Goal: Find specific page/section: Find specific page/section

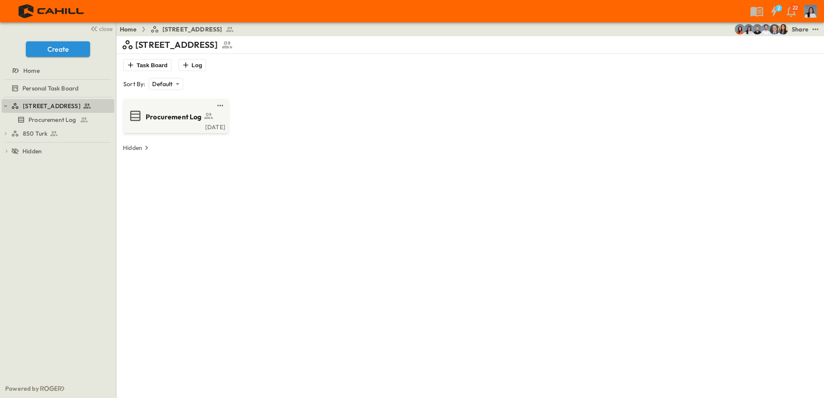
click at [50, 141] on div "750 Golden Gate Procurement Log 850 Turk 850 Turk Procurement Log To pick up a …" at bounding box center [58, 238] width 116 height 282
click at [58, 122] on span "Procurement Log" at bounding box center [52, 119] width 48 height 9
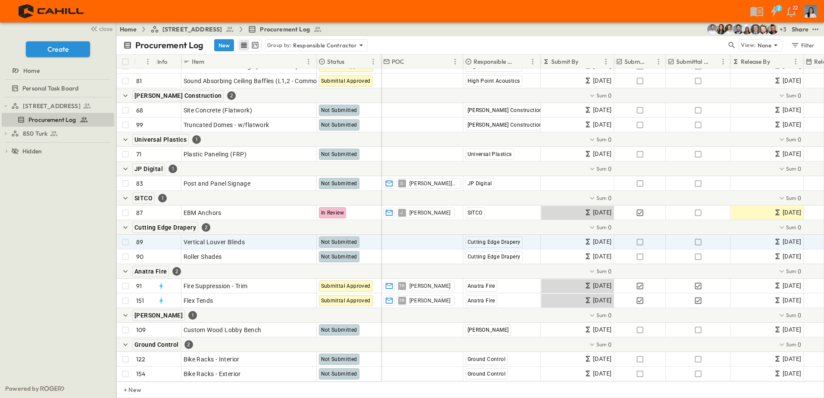
scroll to position [3136, 0]
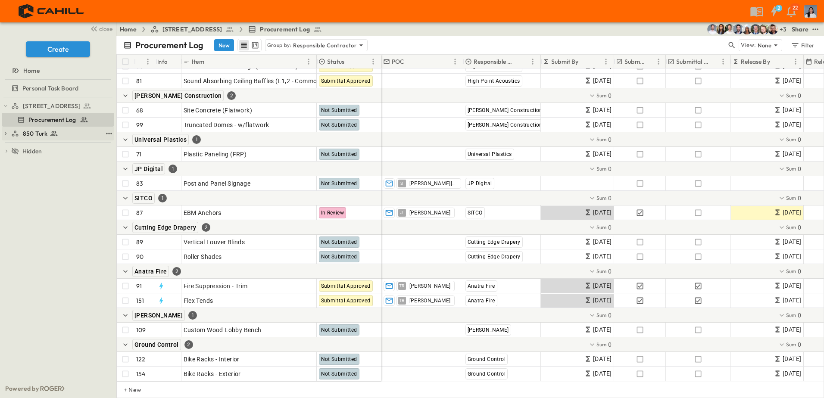
click at [52, 136] on icon at bounding box center [53, 133] width 7 height 5
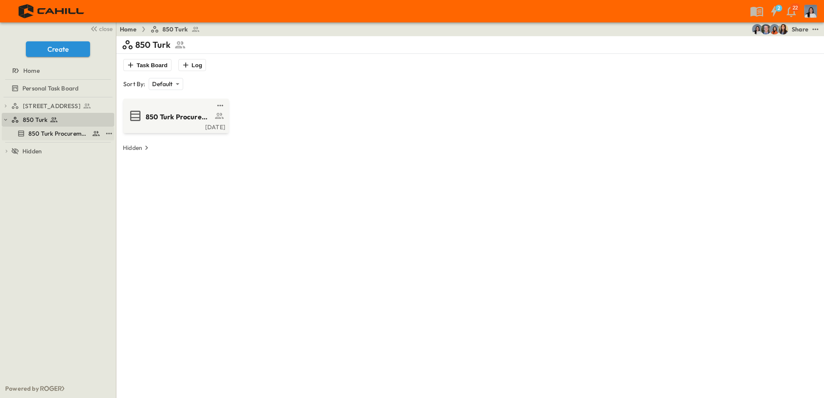
click at [54, 132] on span "850 Turk Procurement Log" at bounding box center [58, 133] width 60 height 9
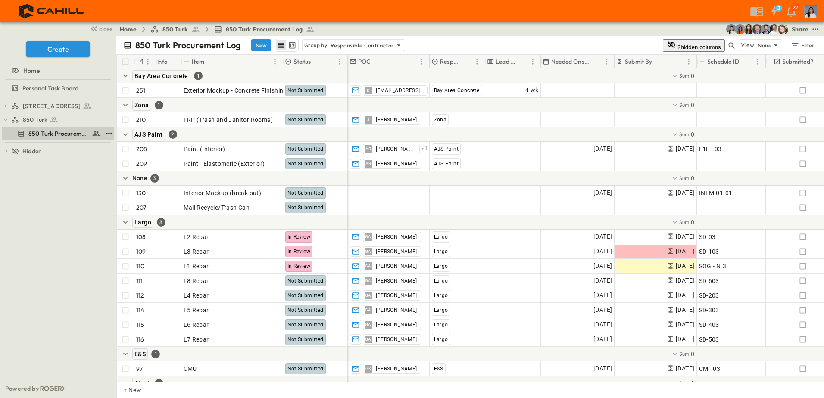
click at [109, 135] on icon "test" at bounding box center [109, 133] width 9 height 9
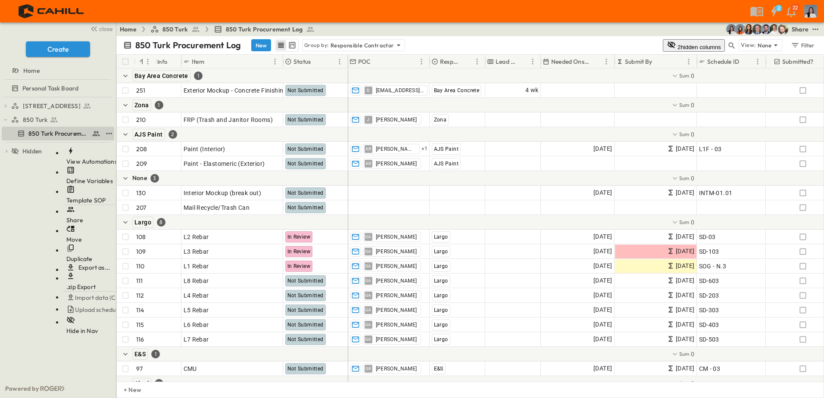
click at [44, 121] on span "850 Turk" at bounding box center [35, 119] width 25 height 9
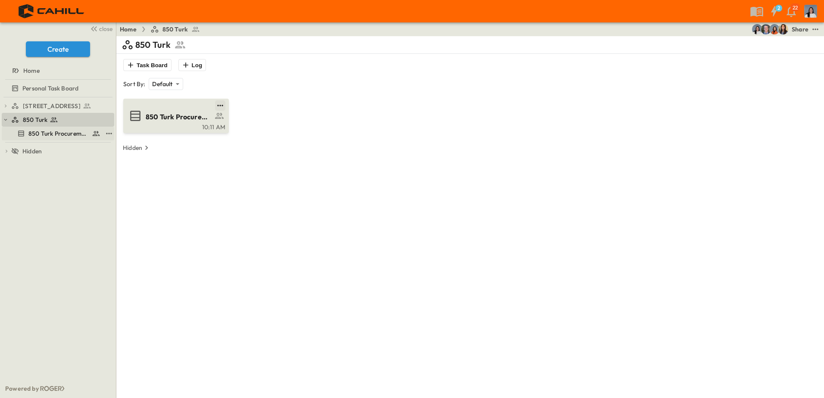
click at [216, 102] on icon "test" at bounding box center [220, 105] width 9 height 9
click at [212, 138] on li "Duplicate" at bounding box center [218, 147] width 66 height 19
click at [58, 134] on span "850 Turk Procurement Log" at bounding box center [58, 133] width 60 height 9
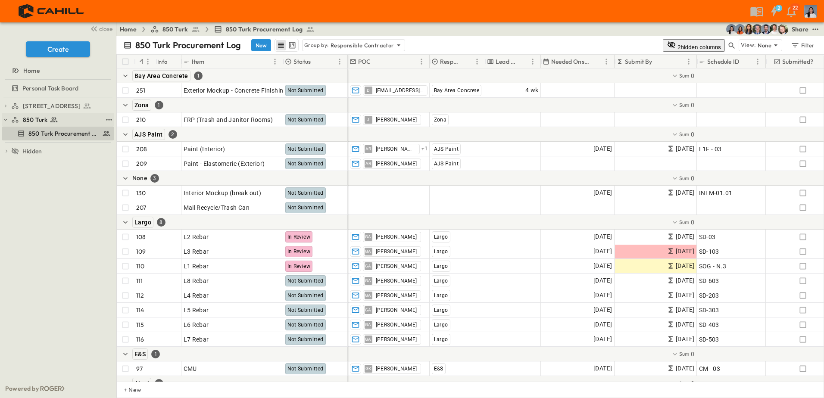
click at [66, 121] on div "850 Turk" at bounding box center [56, 119] width 91 height 9
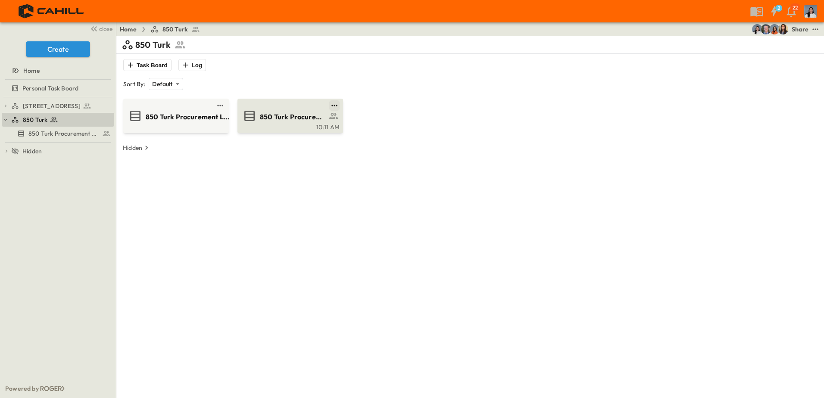
click at [338, 105] on icon "test" at bounding box center [334, 105] width 9 height 9
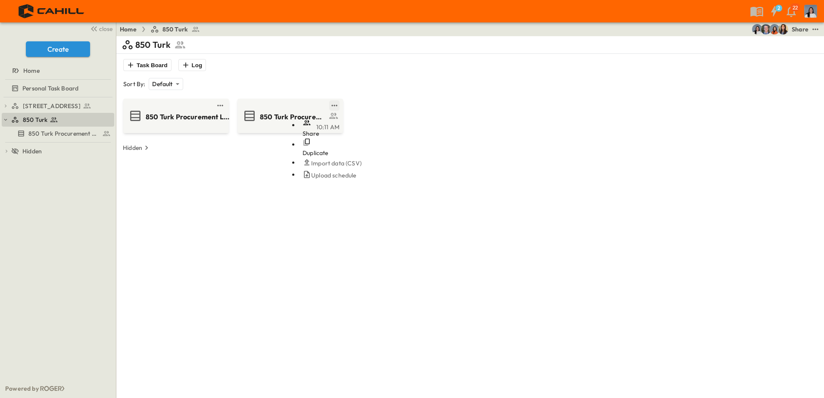
click at [430, 125] on div "850 Turk Procurement Log (Copy) Share Duplicate Import data (CSV) Upload schedu…" at bounding box center [469, 116] width 697 height 34
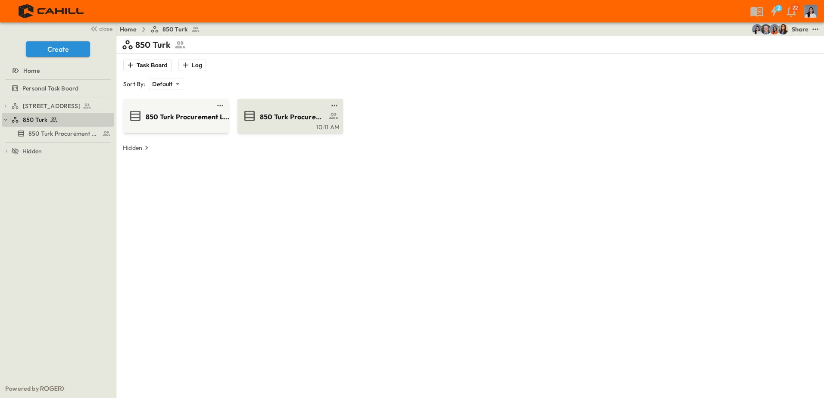
click at [304, 118] on span "850 Turk Procurement Log" at bounding box center [293, 117] width 67 height 10
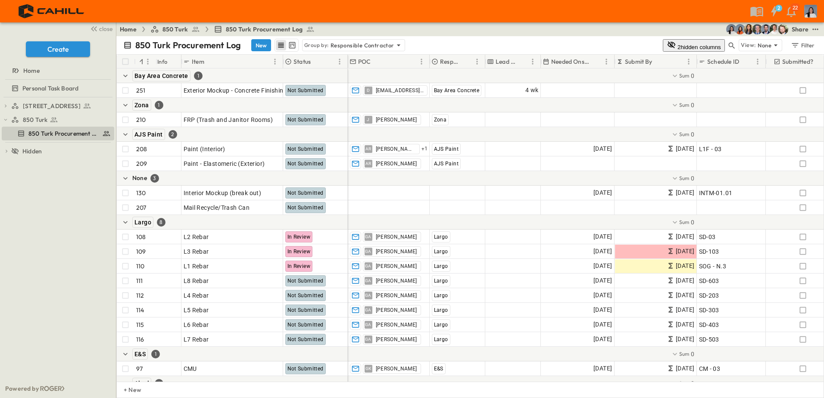
click at [227, 46] on p "850 Turk Procurement Log" at bounding box center [188, 45] width 106 height 12
click at [136, 40] on input "**********" at bounding box center [179, 46] width 88 height 14
type input "**********"
drag, startPoint x: 59, startPoint y: 252, endPoint x: 66, endPoint y: 243, distance: 10.7
click at [59, 251] on div "750 Golden Gate Procurement Log 850 Turk 850 Turk Procurement Log To pick up a …" at bounding box center [58, 238] width 116 height 282
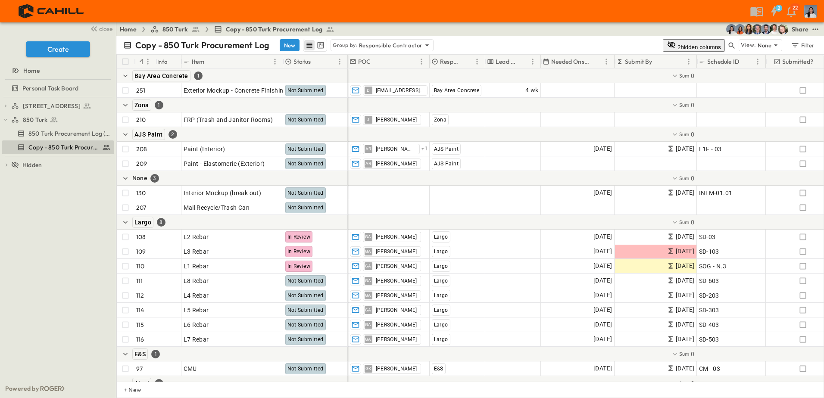
click at [350, 39] on div "Copy - 850 Turk Procurement Log New Group by: Responsible Contractor" at bounding box center [392, 45] width 539 height 13
click at [350, 42] on p "Group by:" at bounding box center [345, 45] width 25 height 9
click at [348, 53] on div "None" at bounding box center [380, 57] width 100 height 12
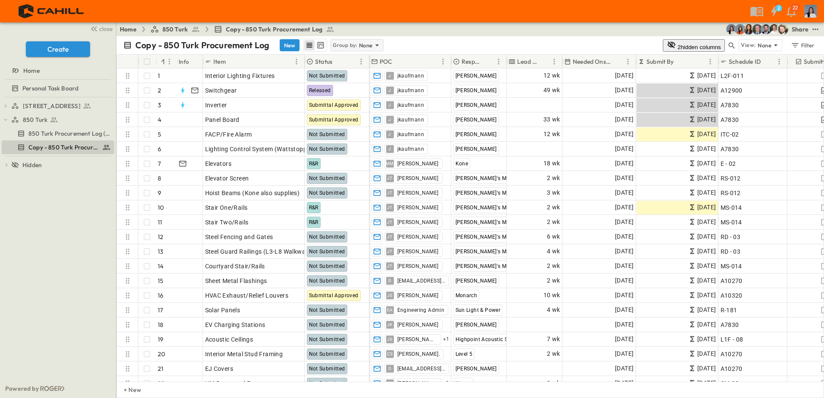
click at [356, 45] on div "Group by: None" at bounding box center [356, 45] width 53 height 12
click at [330, 87] on p "Responsible Contractor" at bounding box center [298, 82] width 64 height 9
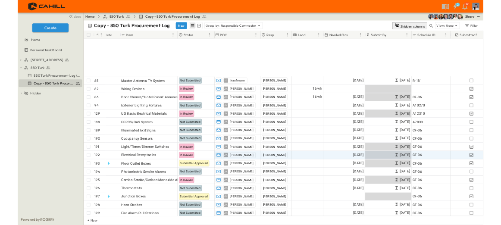
scroll to position [4058, 0]
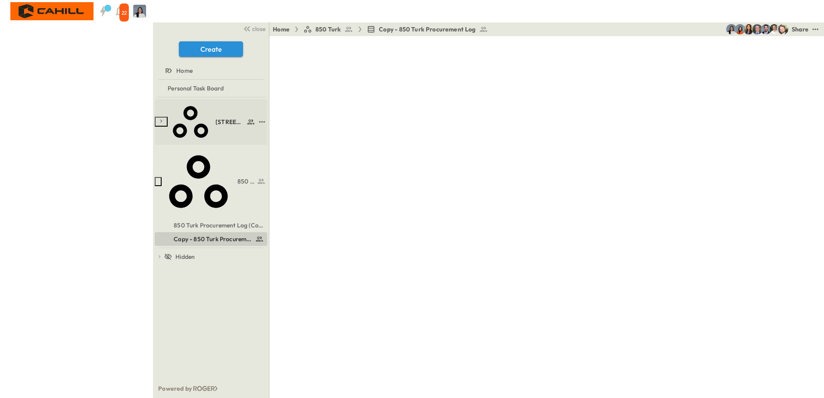
click at [169, 110] on link "[STREET_ADDRESS]" at bounding box center [212, 122] width 86 height 46
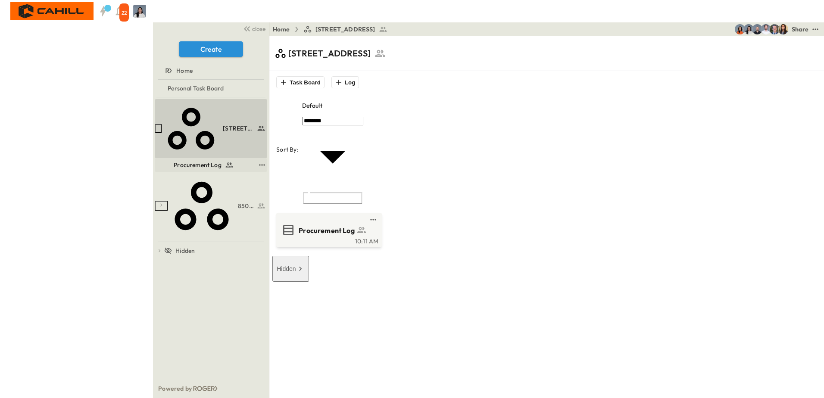
click at [174, 161] on span "Procurement Log" at bounding box center [198, 165] width 48 height 9
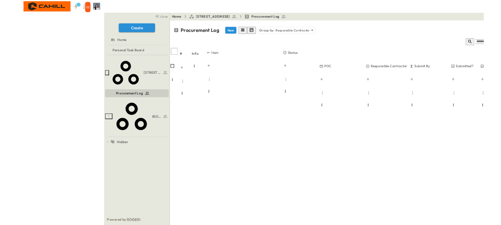
scroll to position [1120, 0]
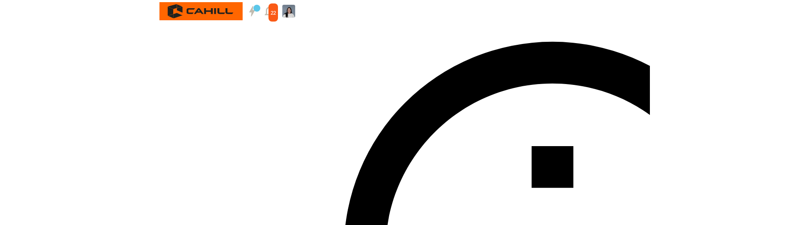
scroll to position [2840, 0]
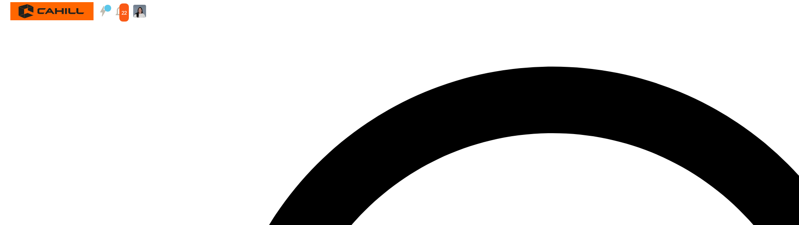
drag, startPoint x: 249, startPoint y: 218, endPoint x: 204, endPoint y: 5, distance: 217.5
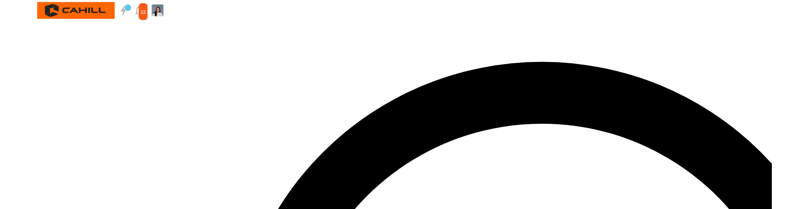
scroll to position [2855, 0]
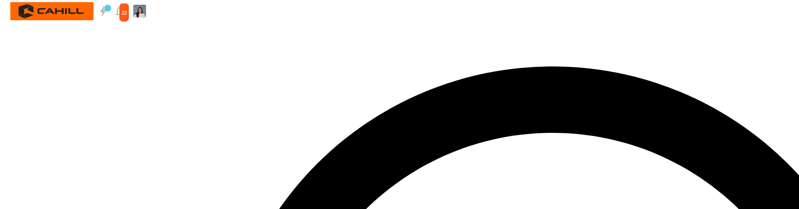
drag, startPoint x: 249, startPoint y: 203, endPoint x: 250, endPoint y: 199, distance: 4.5
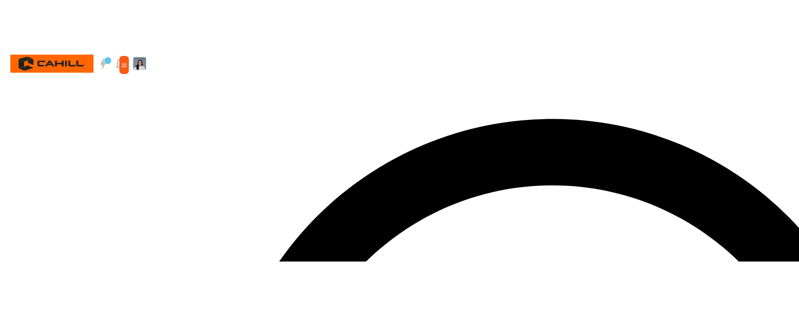
scroll to position [2899, 0]
